Goal: Book appointment/travel/reservation

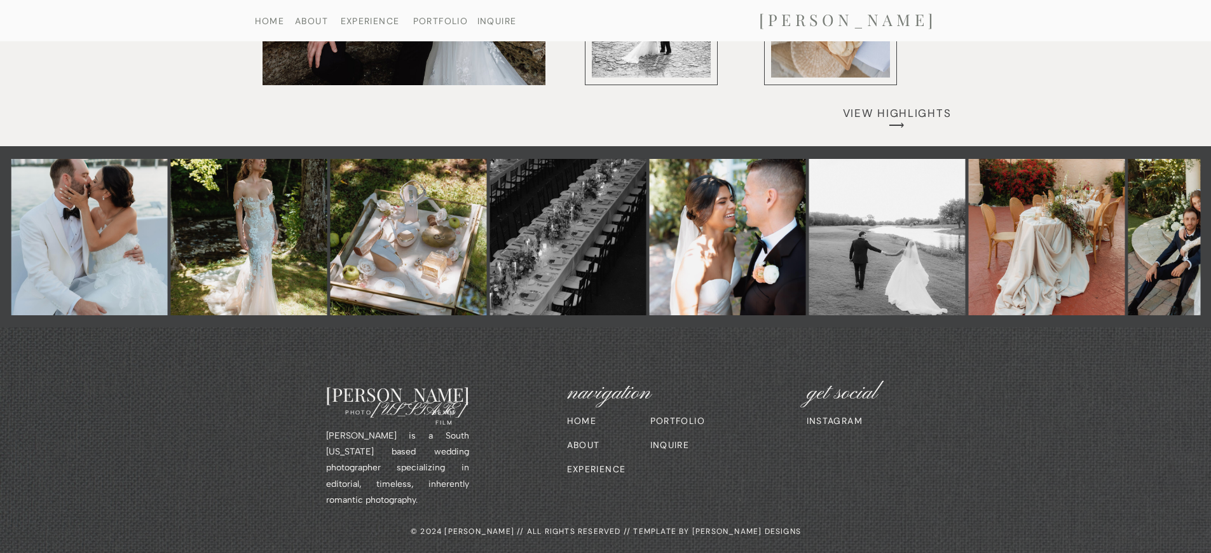
click at [606, 530] on div "© 2024 [PERSON_NAME] // ALL RIGHTS RESERVED // TEMPLATE BY [PERSON_NAME] DESIGNS" at bounding box center [606, 530] width 709 height 11
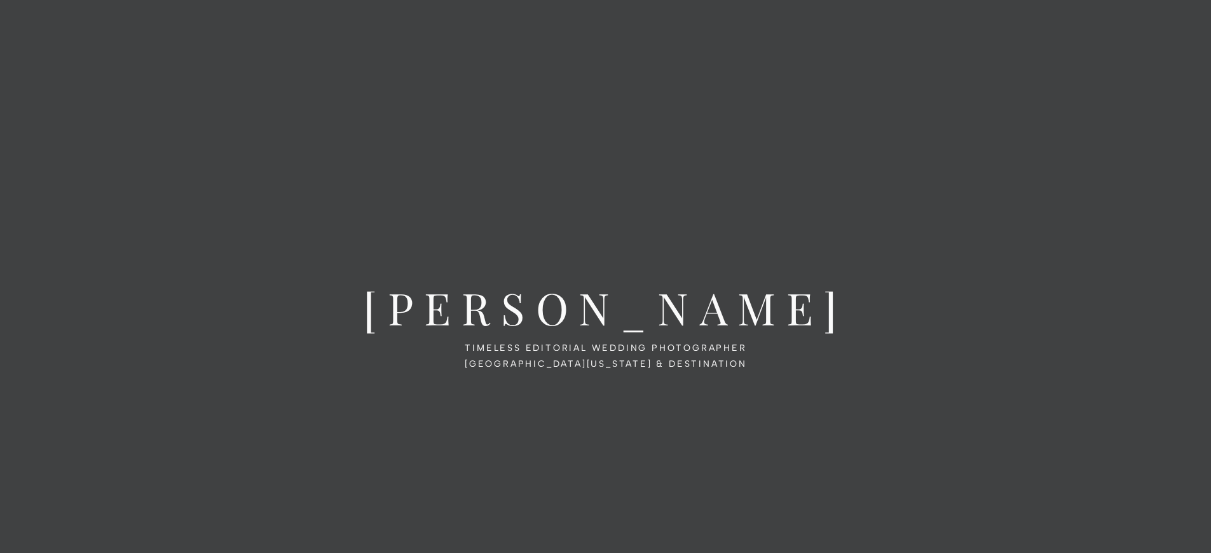
scroll to position [5871, 0]
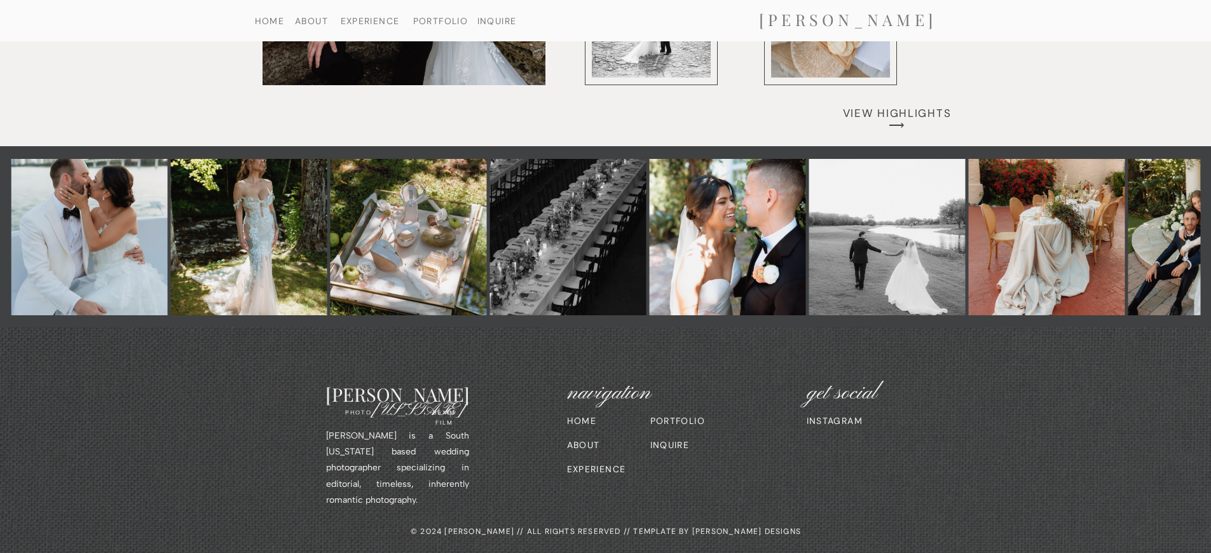
click at [606, 530] on div "© 2024 [PERSON_NAME] // ALL RIGHTS RESERVED // TEMPLATE BY [PERSON_NAME] DESIGNS" at bounding box center [606, 530] width 709 height 11
